Goal: Task Accomplishment & Management: Complete application form

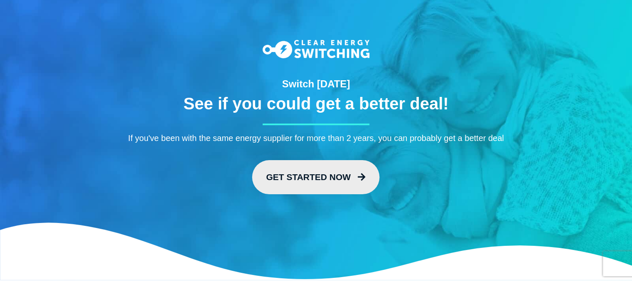
click at [316, 175] on link "Get Started Now" at bounding box center [316, 177] width 128 height 34
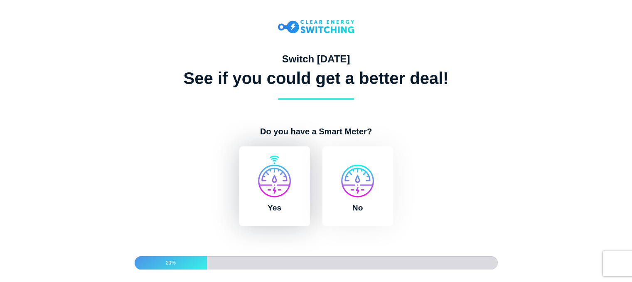
click at [282, 199] on label "Yes" at bounding box center [274, 186] width 71 height 80
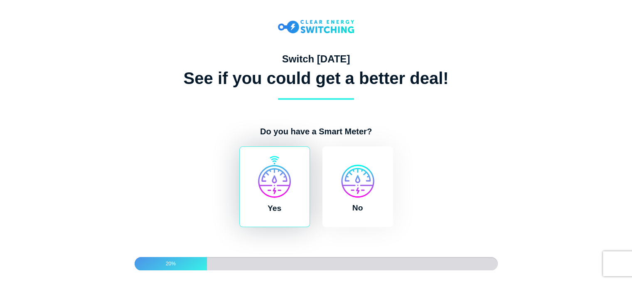
click at [240, 155] on input "Yes" at bounding box center [236, 150] width 7 height 8
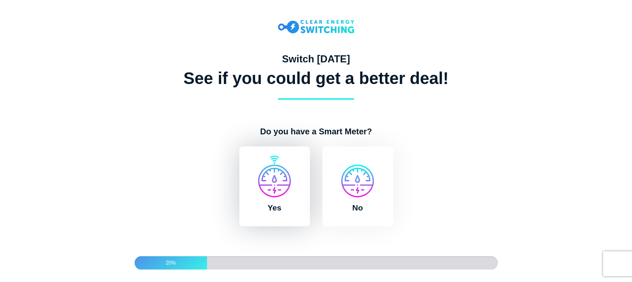
radio input "true"
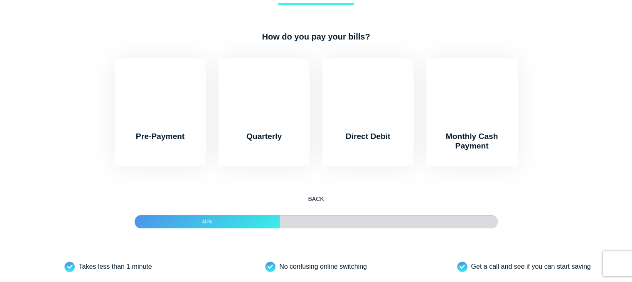
scroll to position [130, 0]
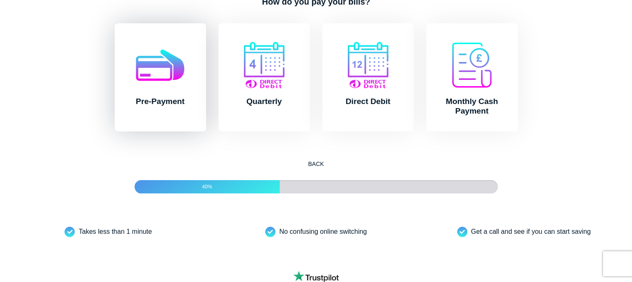
click at [178, 84] on label "Pre-Payment" at bounding box center [160, 77] width 91 height 108
click at [115, 32] on input "Pre-Payment" at bounding box center [111, 27] width 7 height 8
radio input "true"
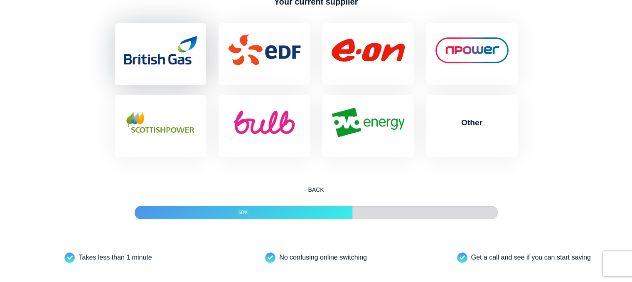
click at [193, 70] on label "British Gas" at bounding box center [160, 54] width 91 height 62
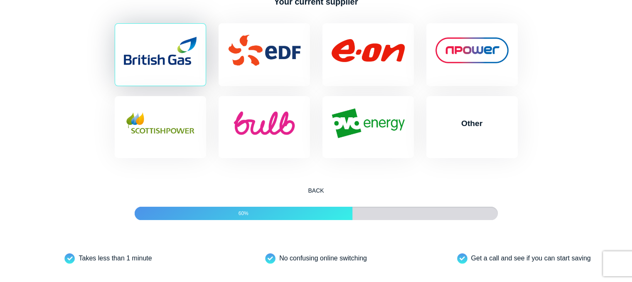
click at [115, 32] on input "British Gas" at bounding box center [111, 27] width 7 height 8
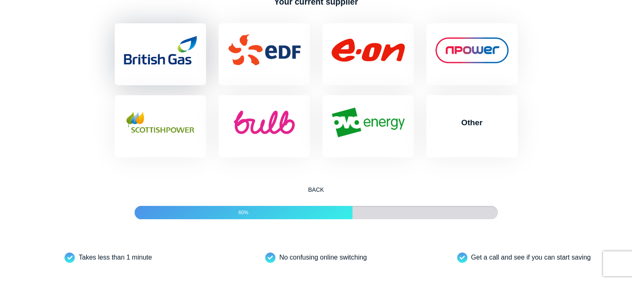
radio input "true"
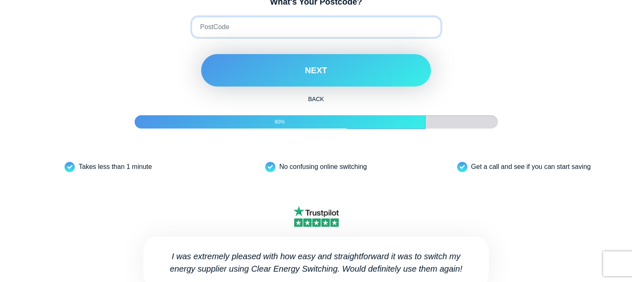
click at [234, 37] on input "What's Your Postcode?" at bounding box center [316, 27] width 249 height 21
type input "S6 3AF"
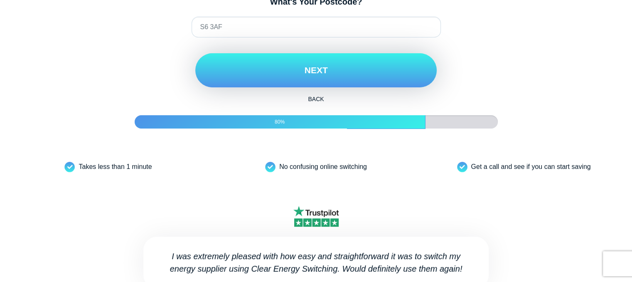
click at [280, 81] on button "Next" at bounding box center [315, 70] width 241 height 34
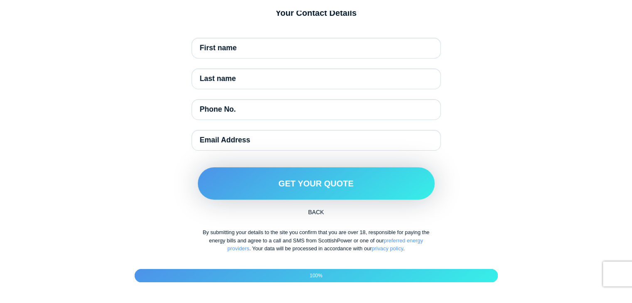
scroll to position [140, 0]
